Goal: Transaction & Acquisition: Purchase product/service

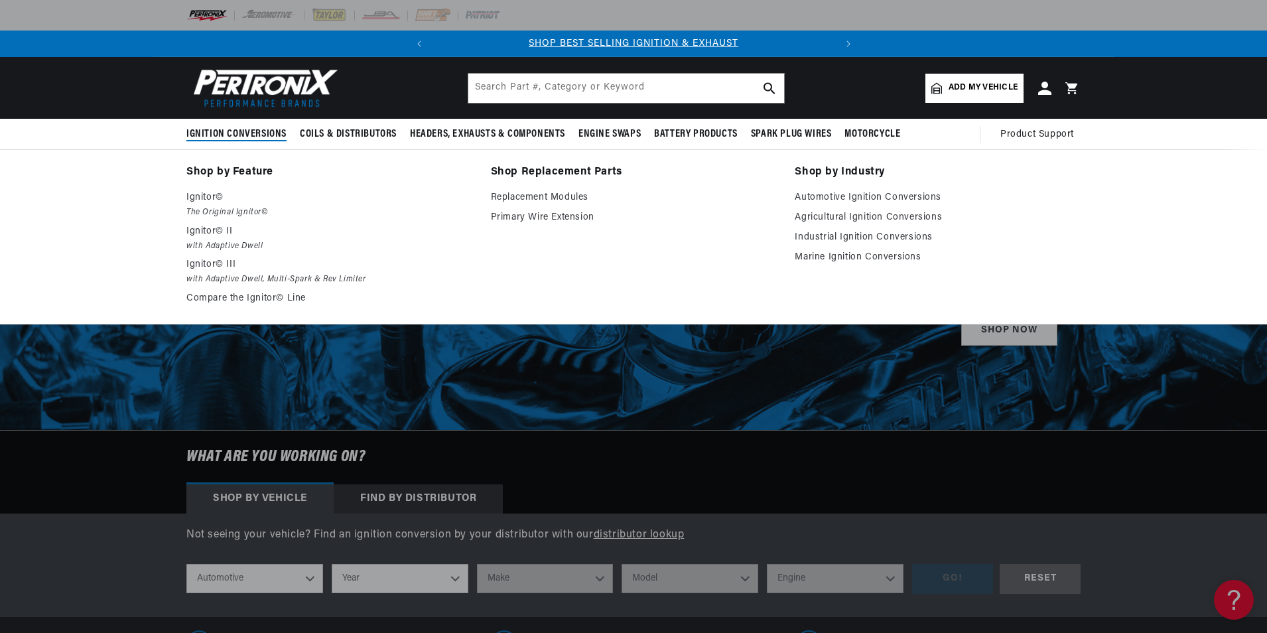
click at [248, 131] on span "Ignition Conversions" at bounding box center [236, 134] width 100 height 14
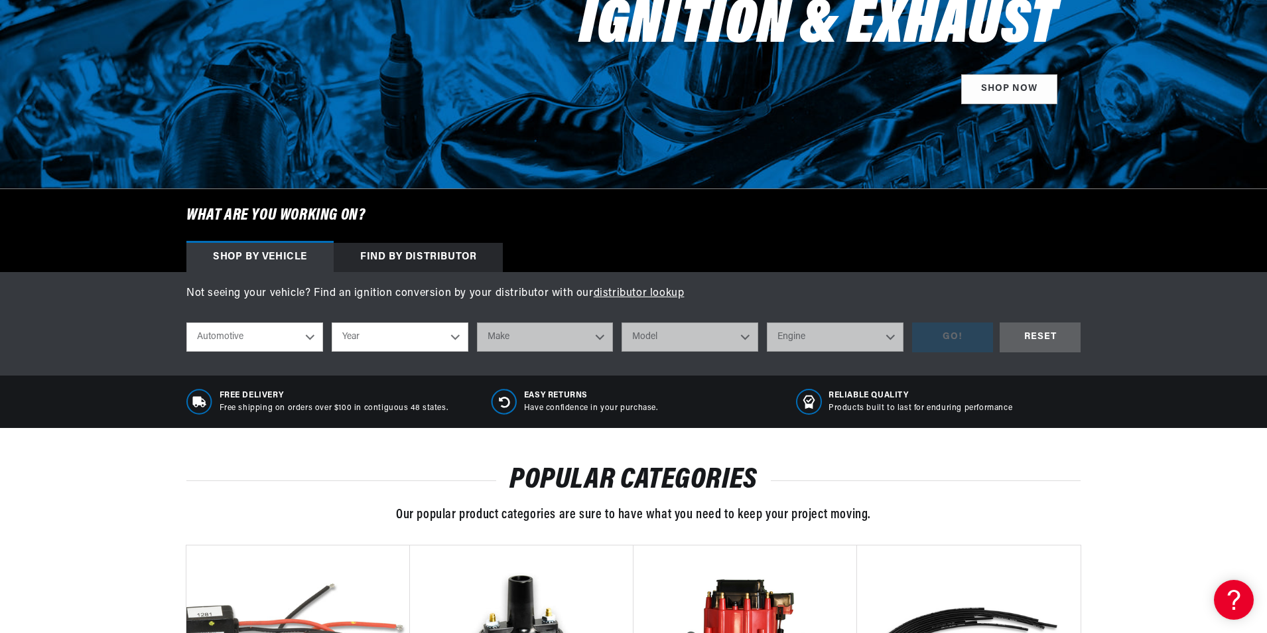
scroll to position [265, 0]
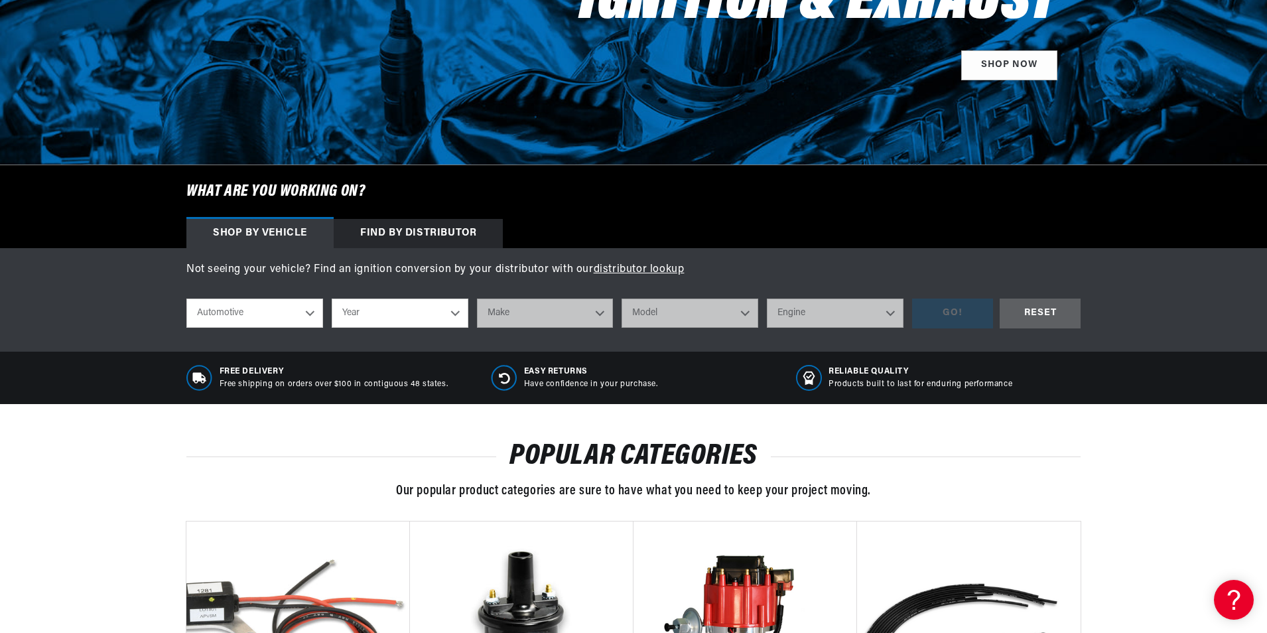
click at [398, 319] on select "Year 2026 2025 2024 2023 2022 2021 2020 2019 2018 2017 2016 2015 2014 2013 2012…" at bounding box center [400, 313] width 137 height 29
select select "1976"
click at [332, 299] on select "Year 2026 2025 2024 2023 2022 2021 2020 2019 2018 2017 2016 2015 2014 2013 2012…" at bounding box center [400, 313] width 137 height 29
select select "1976"
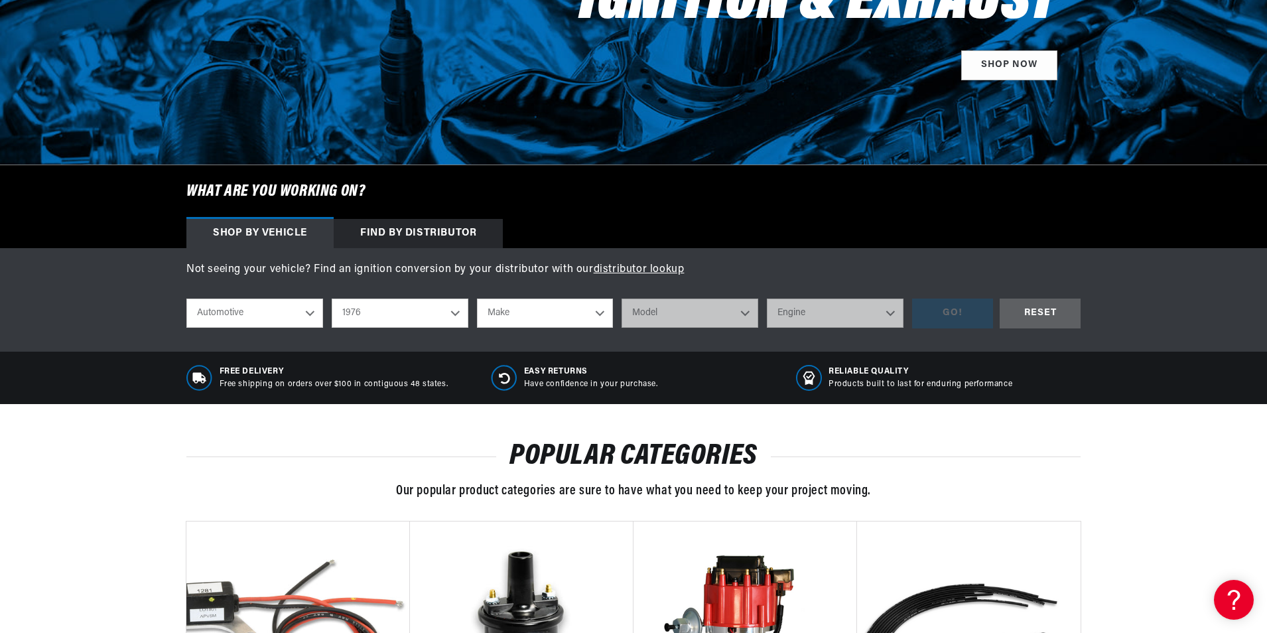
click at [504, 309] on select "Make Alfa Romeo American Motors Audi Avanti BMW Buick Cadillac Checker Chevrole…" at bounding box center [545, 313] width 137 height 29
select select "International"
click at [477, 299] on select "Make Alfa Romeo American Motors Audi Avanti BMW Buick Cadillac Checker Chevrole…" at bounding box center [545, 313] width 137 height 29
select select "International"
click at [650, 305] on select "Model Scout II" at bounding box center [690, 313] width 137 height 29
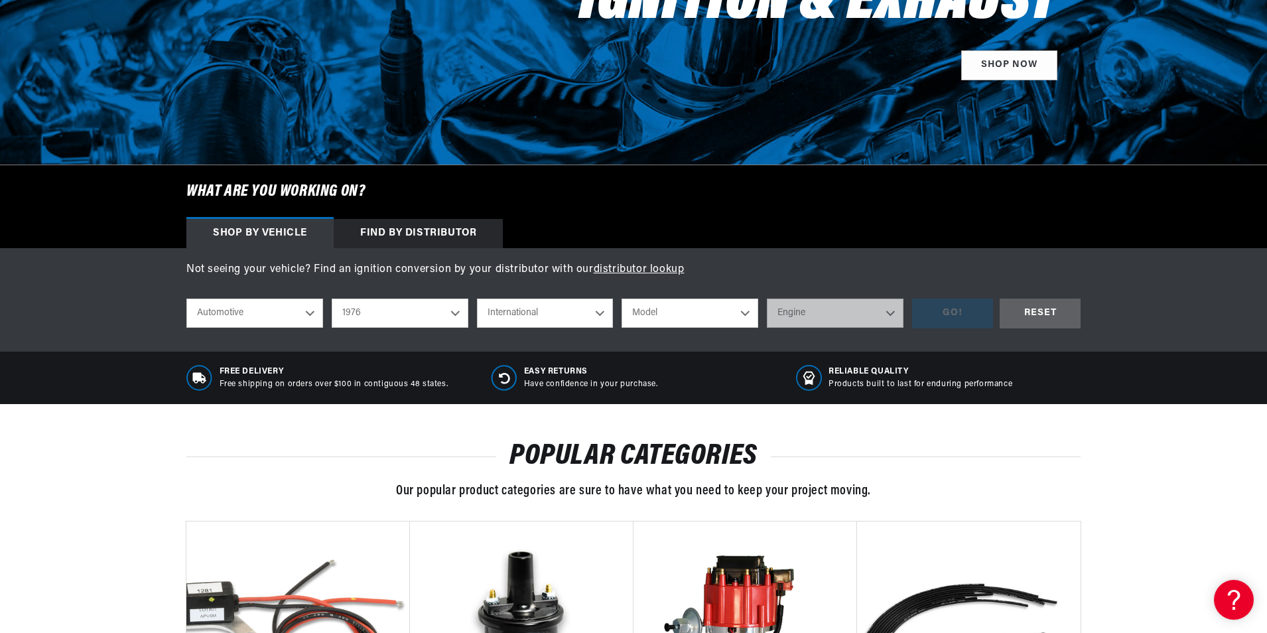
scroll to position [0, 402]
click at [390, 311] on select "2026 2025 2024 2023 2022 2021 2020 2019 2018 2017 2016 2015 2014 2013 2012 2011…" at bounding box center [400, 313] width 137 height 29
click at [332, 299] on select "2026 2025 2024 2023 2022 2021 2020 2019 2018 2017 2016 2015 2014 2013 2012 2011…" at bounding box center [400, 313] width 137 height 29
select select "1970"
drag, startPoint x: 681, startPoint y: 311, endPoint x: 678, endPoint y: 320, distance: 9.7
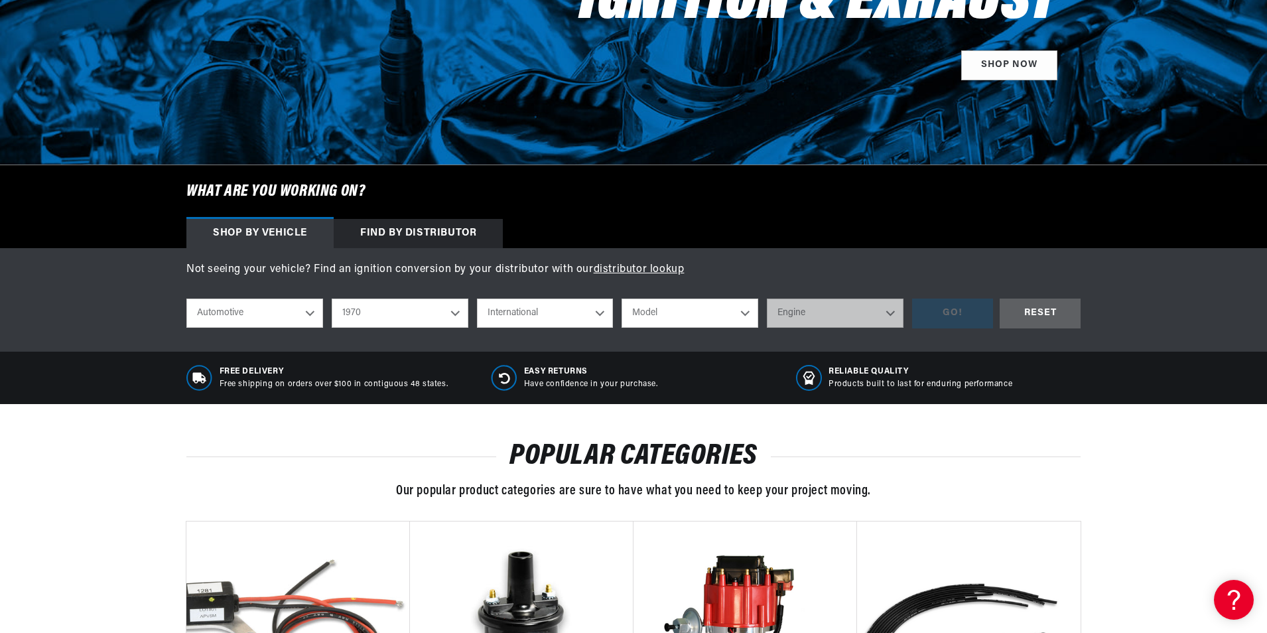
click at [679, 313] on select "Model 1000D 1100D 1200D 1300D M800 M800 Post Office M1100 M1200 MA1200 Scout" at bounding box center [690, 313] width 137 height 29
select select "1200D"
click at [622, 299] on select "Model 1000D 1100D 1200D 1300D M800 M800 Post Office M1100 M1200 MA1200 Scout" at bounding box center [690, 313] width 137 height 29
select select "1200D"
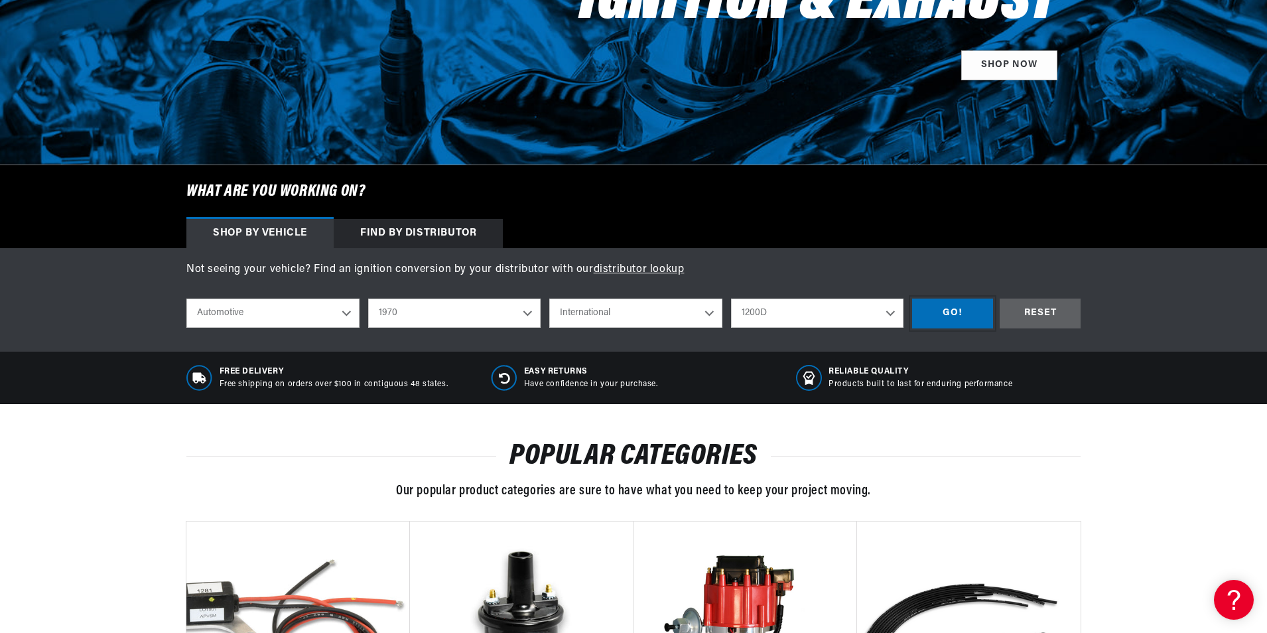
click at [947, 311] on div "GO!" at bounding box center [952, 314] width 81 height 30
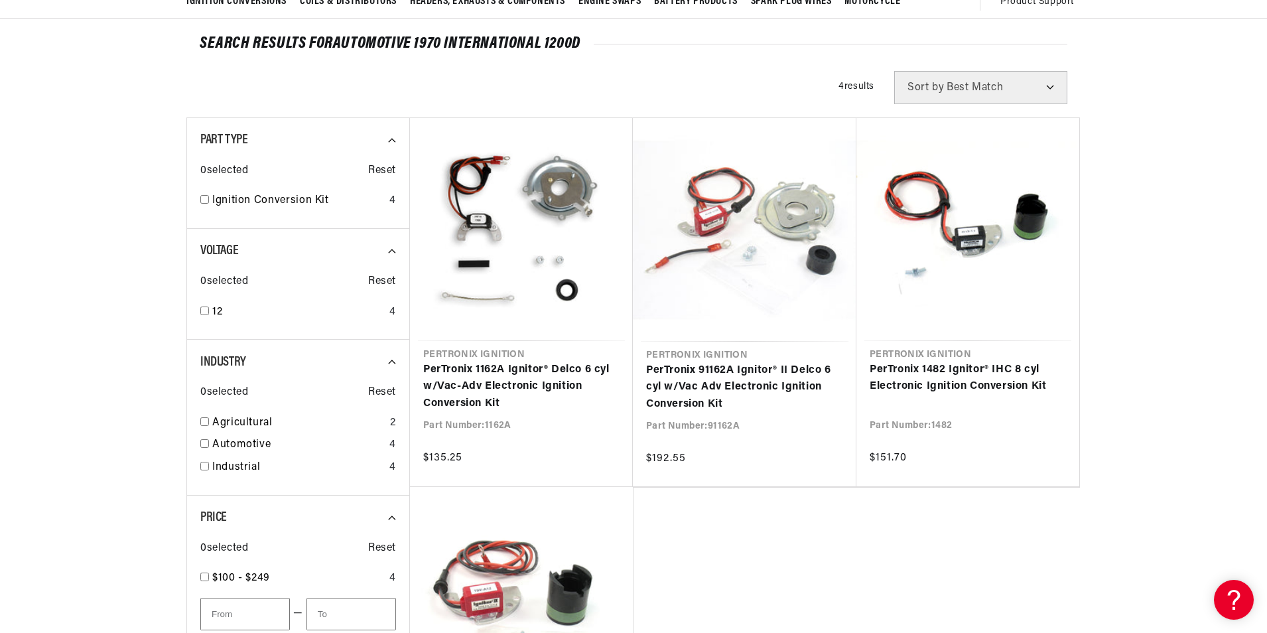
scroll to position [199, 0]
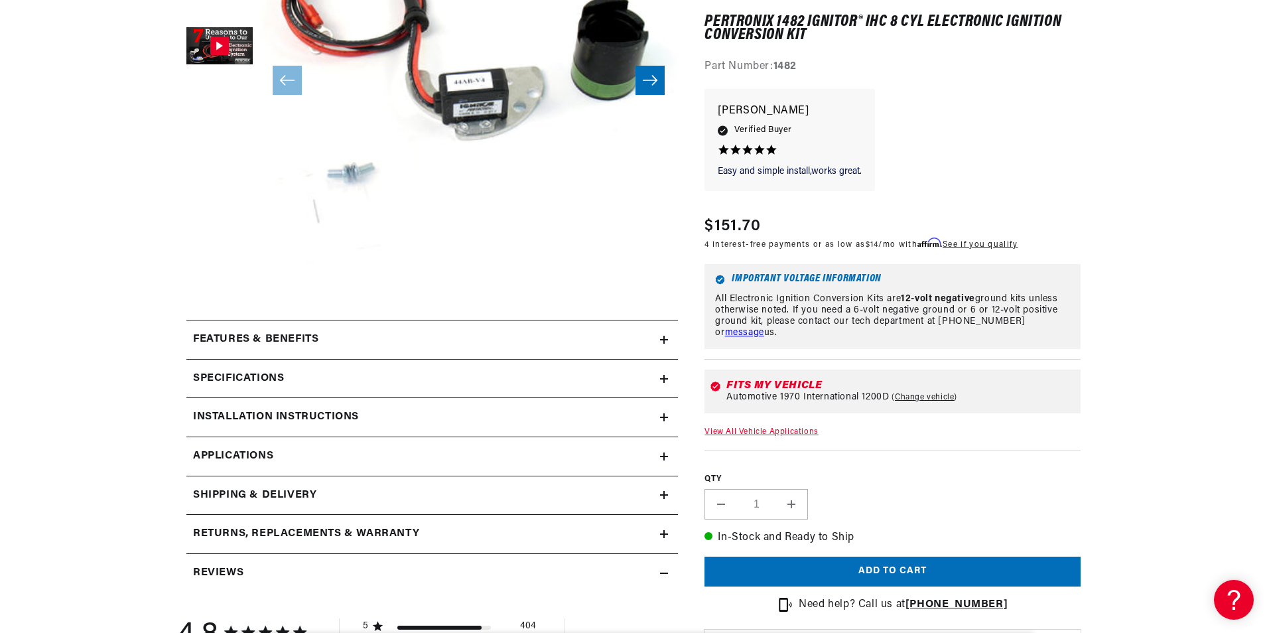
click at [765, 429] on link "View All Vehicle Applications" at bounding box center [761, 433] width 113 height 8
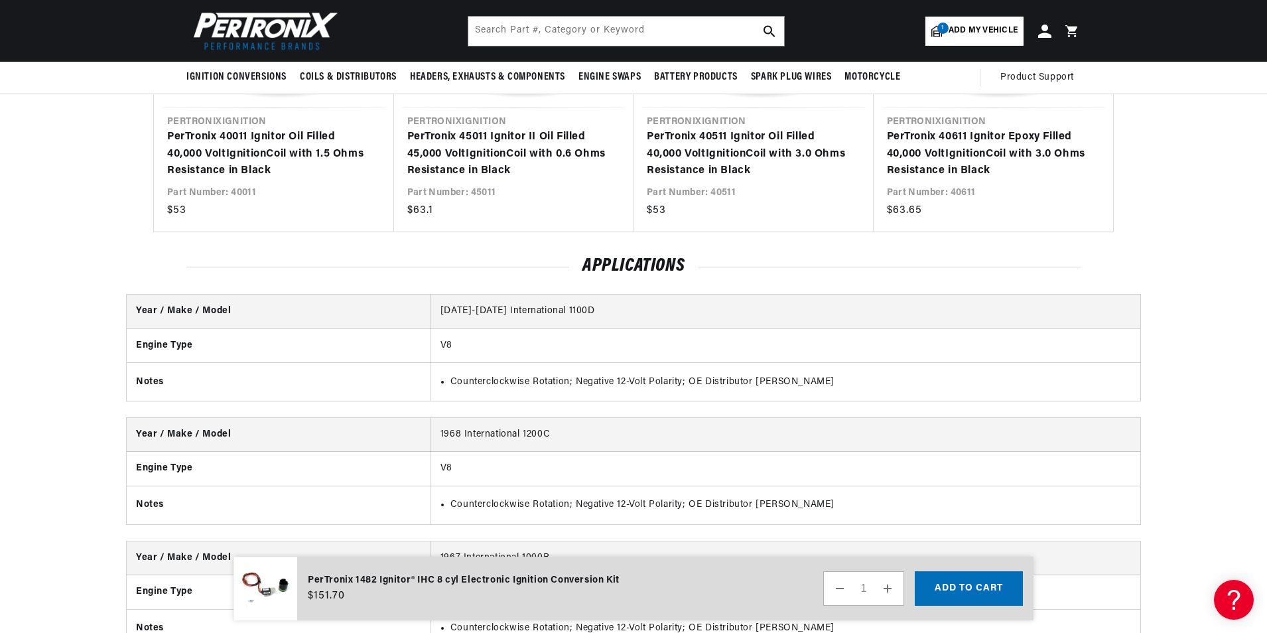
click at [1196, 193] on section "You may also like Vendor Pertronix Ignition PerTronix 40011 Ignitor Oil Filled …" at bounding box center [633, 12] width 1267 height 439
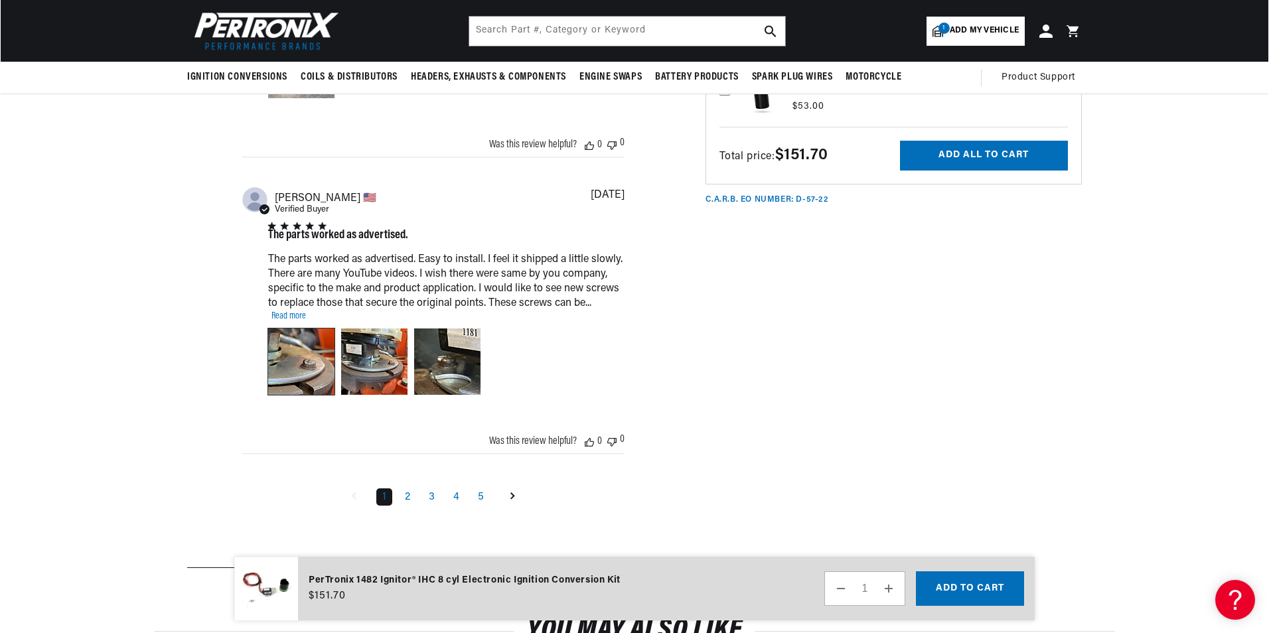
scroll to position [0, 402]
click at [293, 344] on div "Image of Review by Robert T. on April 15, 23 number 1" at bounding box center [300, 361] width 66 height 66
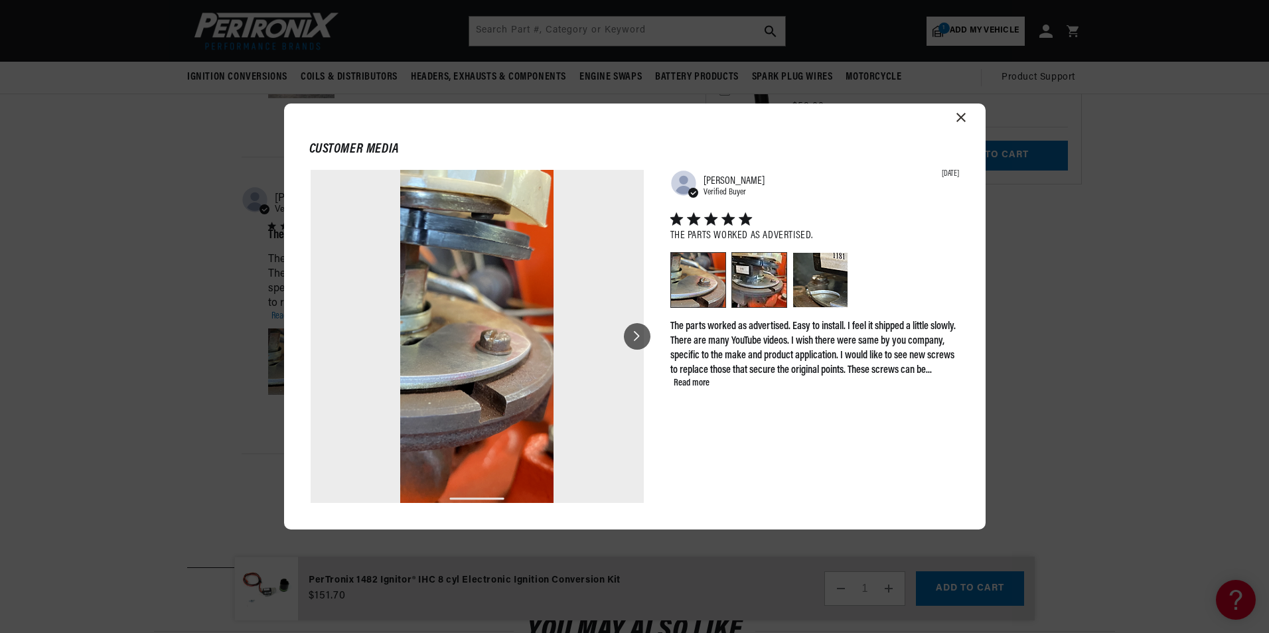
click at [752, 277] on div "Image of Review by Robert T. on April 15, 23 number 2" at bounding box center [759, 280] width 54 height 54
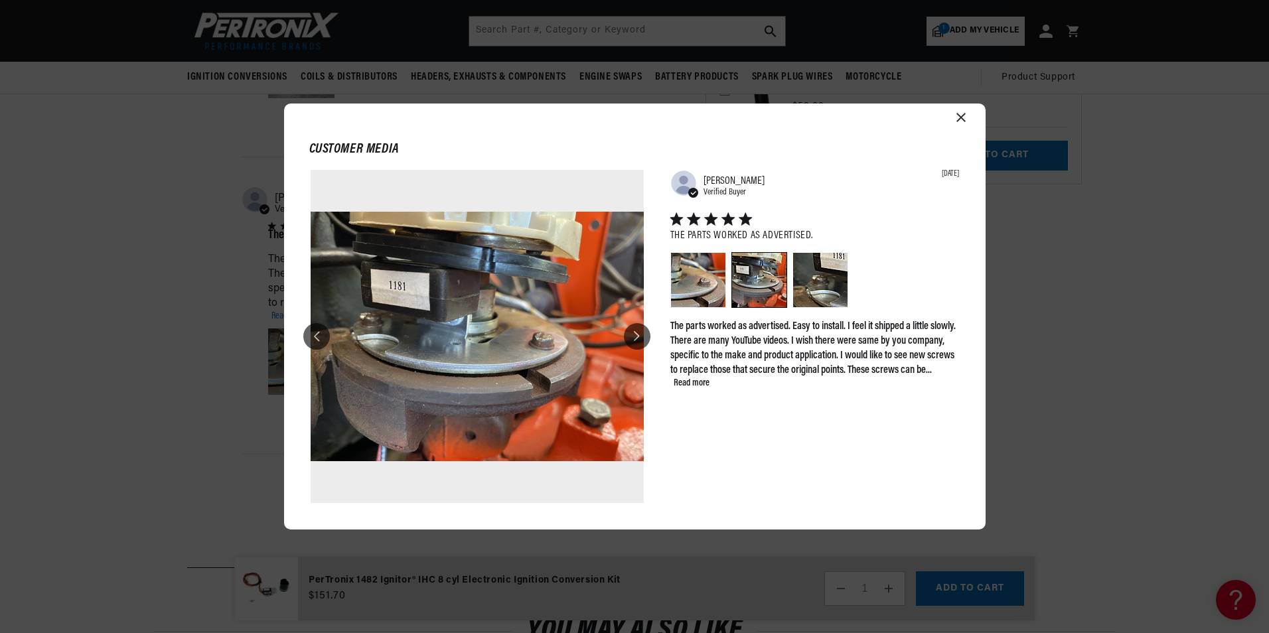
scroll to position [0, 0]
click at [815, 279] on div "Image of Review by Robert T. on April 15, 23 number 3" at bounding box center [820, 280] width 54 height 54
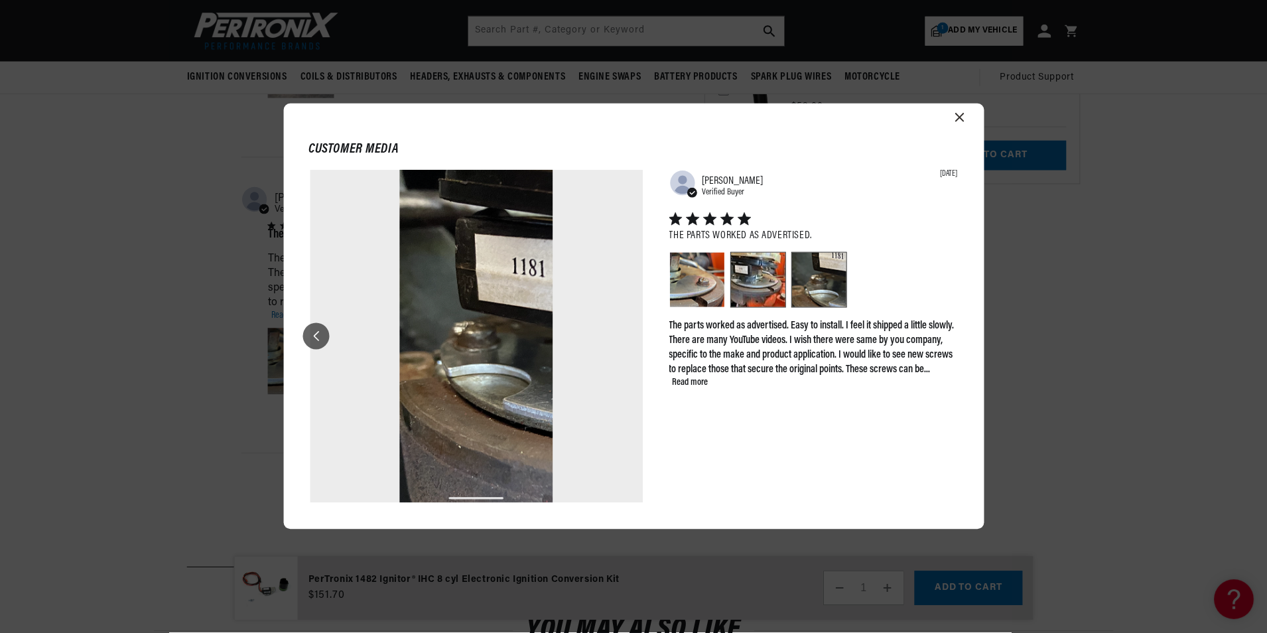
scroll to position [0, 402]
click at [751, 278] on div "Image of Review by Robert T. on April 15, 23 number 2" at bounding box center [759, 280] width 54 height 54
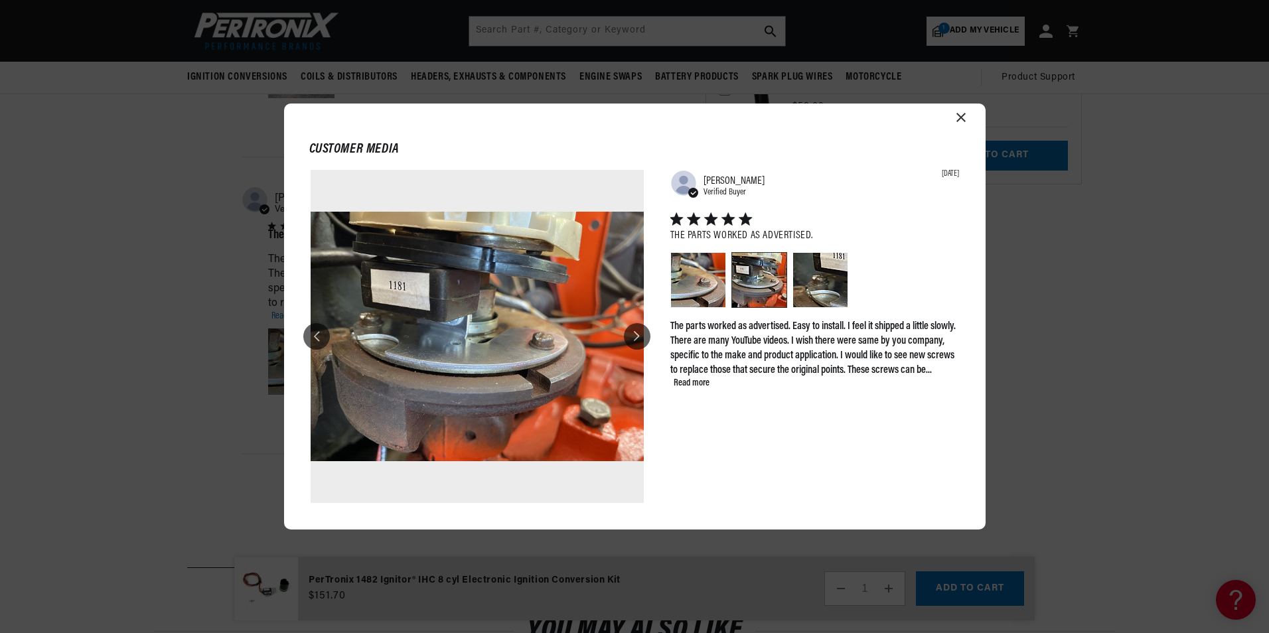
click at [959, 117] on icon "Close modal" at bounding box center [960, 117] width 9 height 9
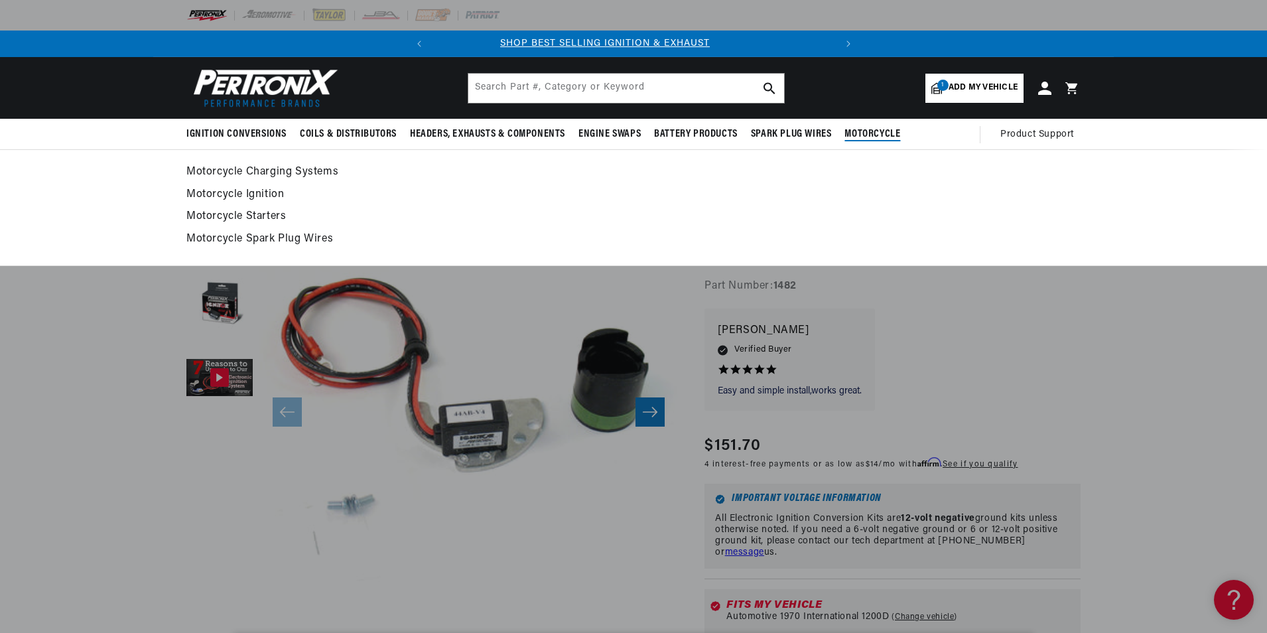
scroll to position [0, 0]
